Goal: Submit feedback/report problem

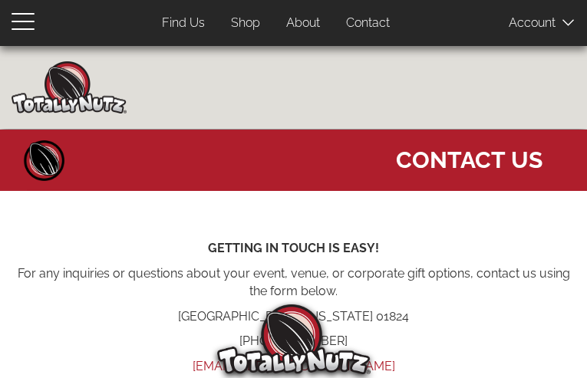
type input "IYwuoJAwdqtq"
type input "yakohecarer10@gmail.com"
type input "9645522093"
